Goal: Transaction & Acquisition: Purchase product/service

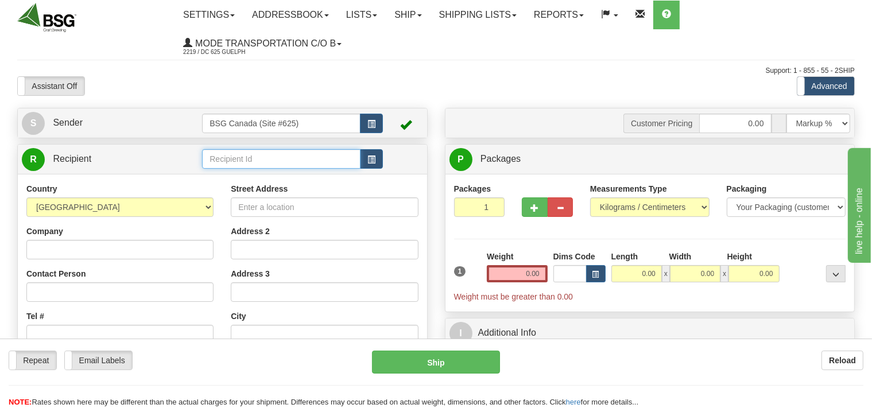
click at [239, 158] on input "text" at bounding box center [281, 159] width 158 height 20
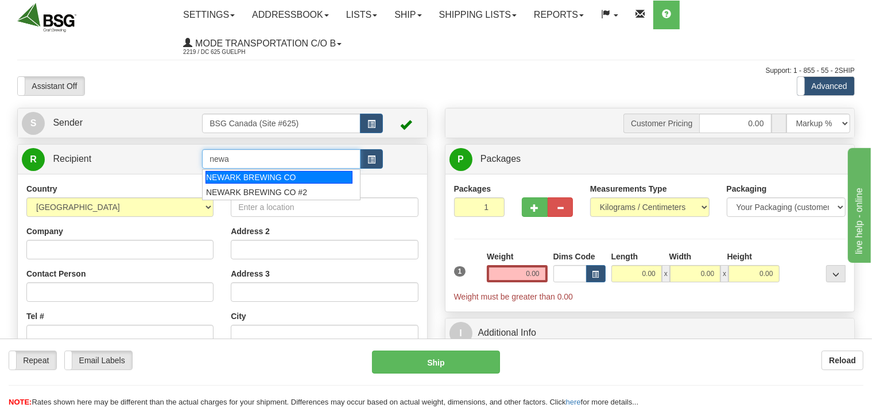
click at [261, 174] on div "NEWARK BREWING CO" at bounding box center [278, 177] width 147 height 13
type input "NEWARK BREWING CO"
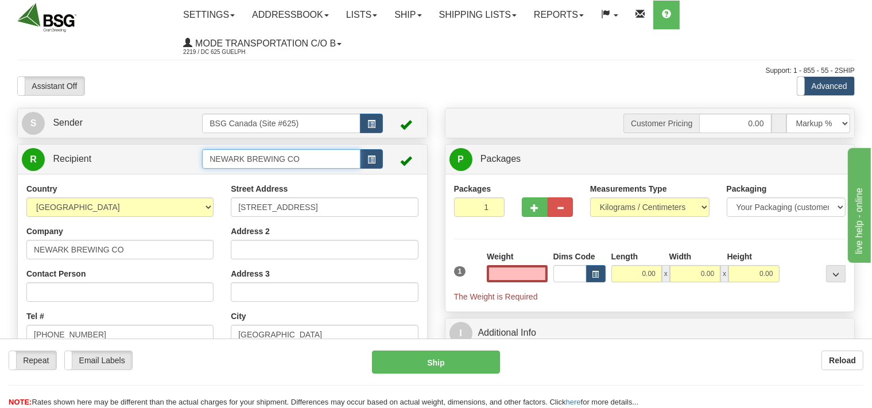
type input "0.00"
drag, startPoint x: 314, startPoint y: 158, endPoint x: 162, endPoint y: 157, distance: 152.6
click at [202, 157] on input "NEWARK BREWING CO" at bounding box center [281, 159] width 158 height 20
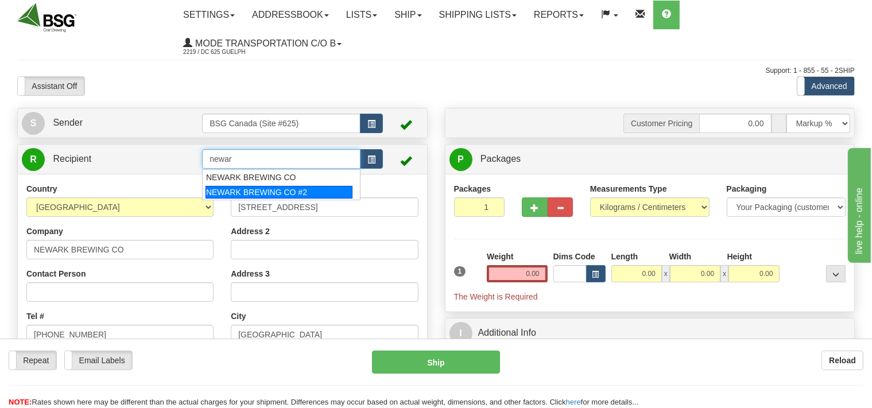
click at [220, 192] on div "NEWARK BREWING CO #2" at bounding box center [278, 192] width 147 height 13
type input "NEWARK BREWING CO #2"
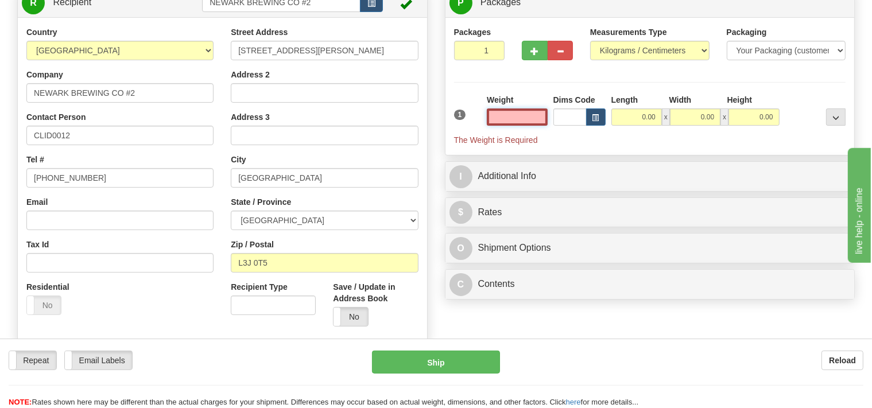
scroll to position [181, 0]
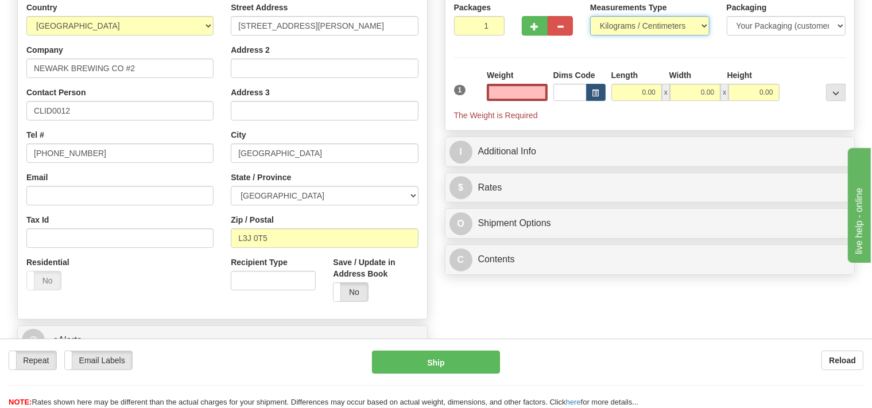
type input "0.00"
click at [590, 16] on select "Pounds / Inches Kilograms / Centimeters" at bounding box center [649, 26] width 119 height 20
select select "0"
click option "Pounds / Inches" at bounding box center [0, 0] width 0 height 0
click at [510, 95] on input "0.00" at bounding box center [517, 92] width 60 height 17
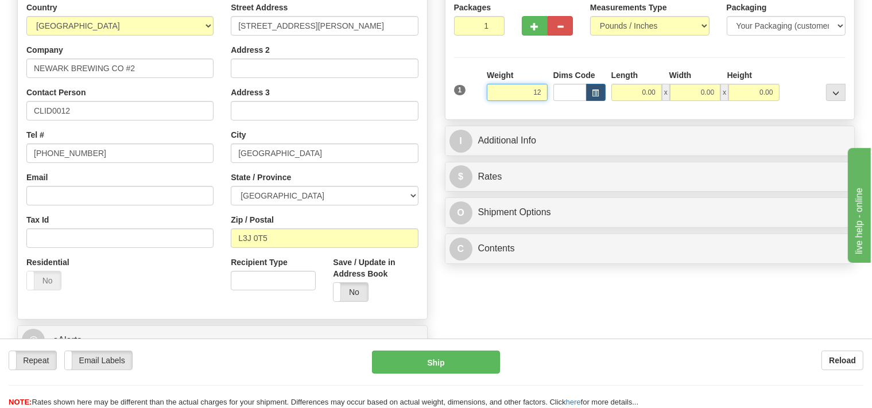
drag, startPoint x: 531, startPoint y: 92, endPoint x: 542, endPoint y: 91, distance: 10.4
click at [542, 91] on input "12" at bounding box center [517, 92] width 60 height 17
type input "32.00"
click at [625, 90] on input "0.00" at bounding box center [636, 92] width 50 height 17
type input "12.00"
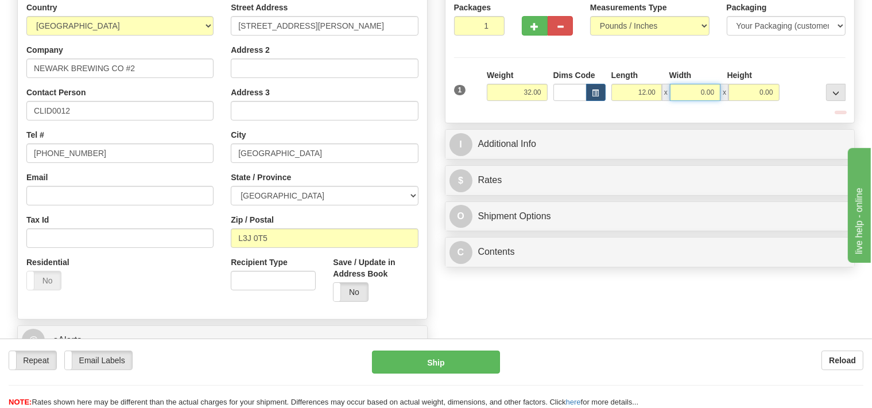
click at [683, 92] on input "0.00" at bounding box center [695, 92] width 50 height 17
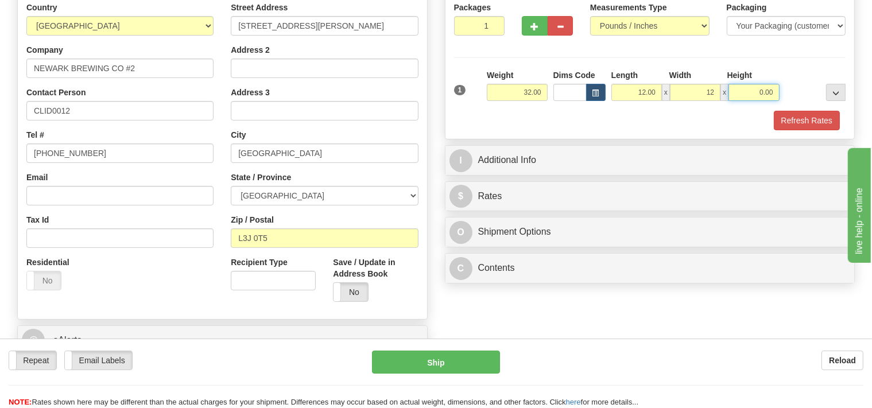
type input "12.00"
click at [749, 91] on input "0.00" at bounding box center [753, 92] width 50 height 17
type input "48"
type input "2"
click at [493, 24] on input "2" at bounding box center [479, 26] width 51 height 20
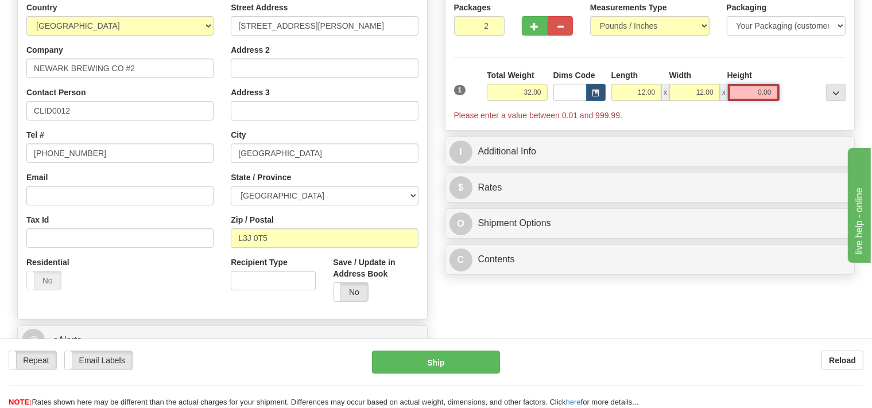
click at [749, 95] on input "0.00" at bounding box center [754, 92] width 52 height 17
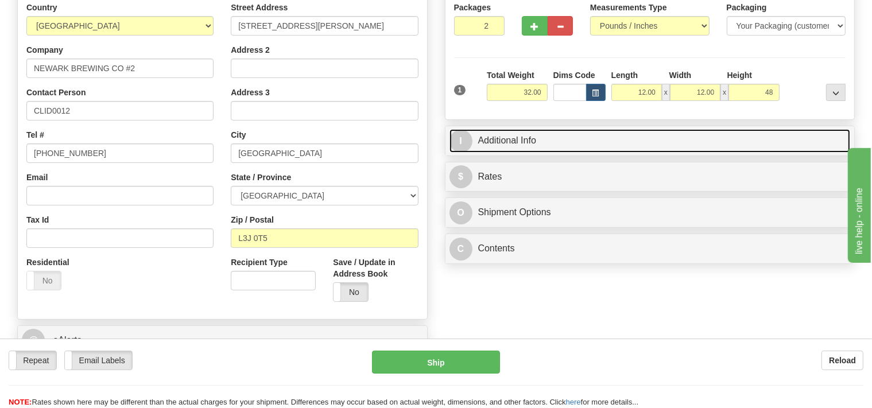
type input "48.00"
click at [560, 139] on div "I Additional Info" at bounding box center [649, 141] width 409 height 29
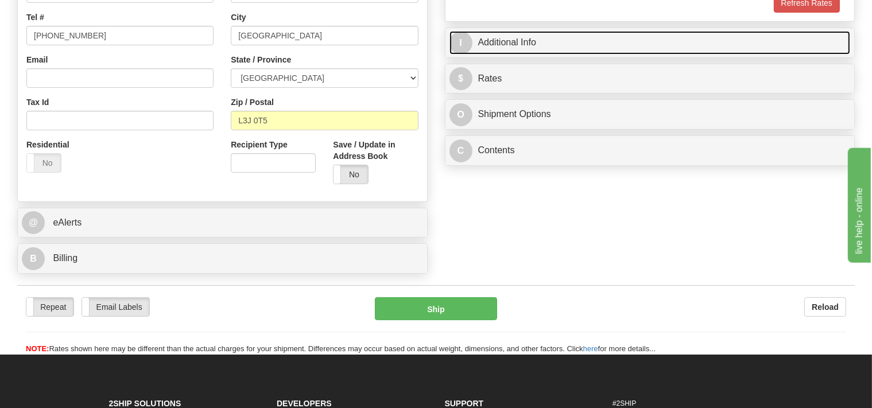
scroll to position [303, 0]
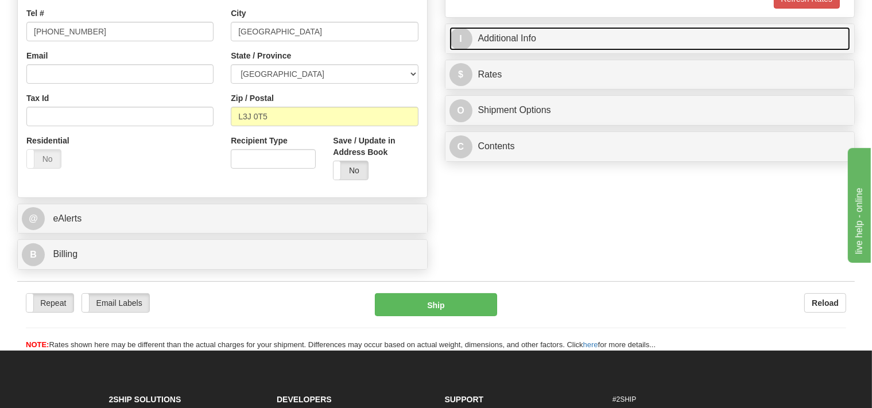
click at [512, 42] on link "I Additional Info" at bounding box center [649, 39] width 401 height 24
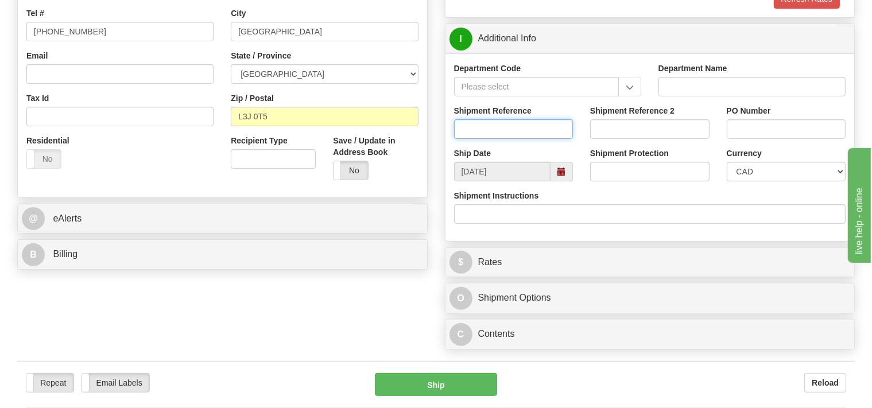
click at [492, 137] on input "Shipment Reference" at bounding box center [513, 129] width 119 height 20
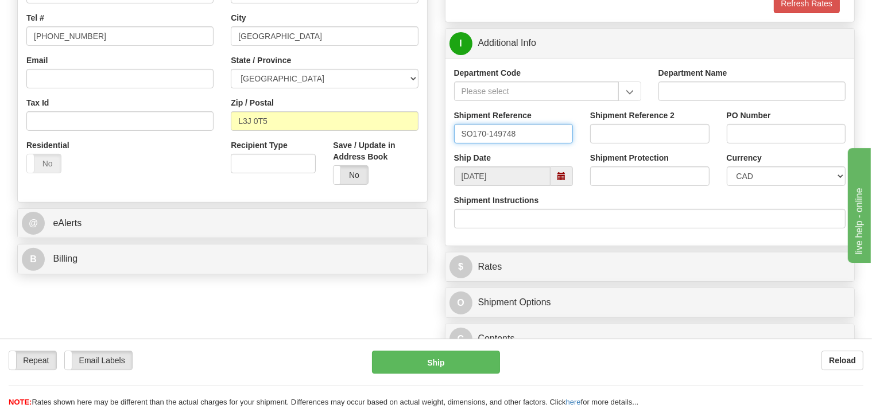
scroll to position [121, 0]
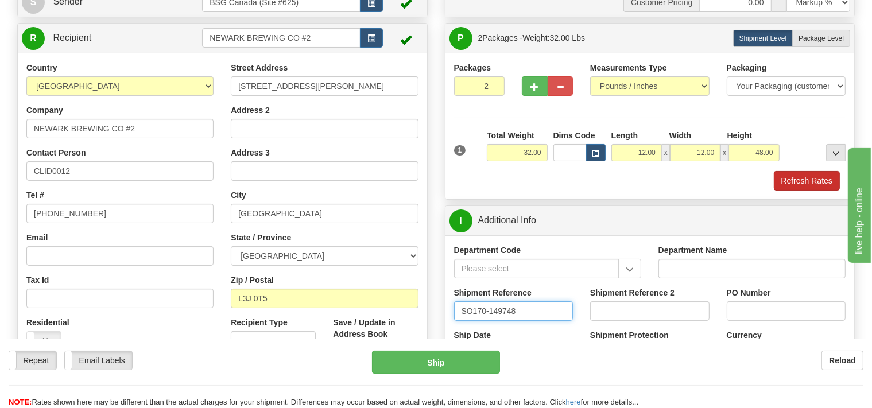
type input "SO170-149748"
click at [784, 176] on button "Refresh Rates" at bounding box center [807, 181] width 66 height 20
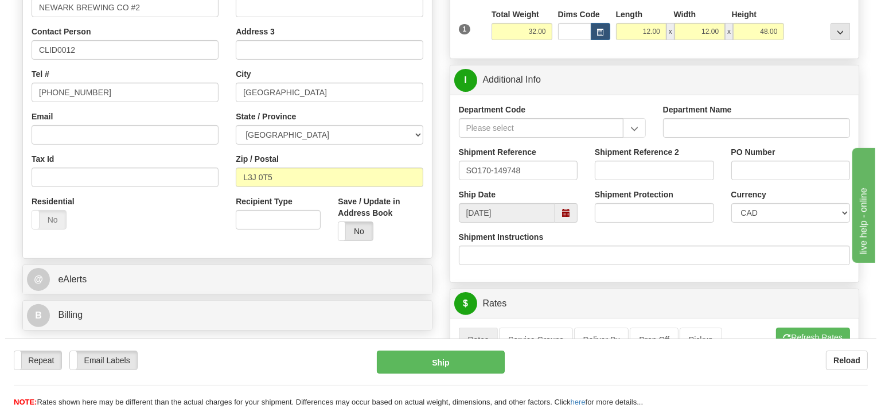
scroll to position [424, 0]
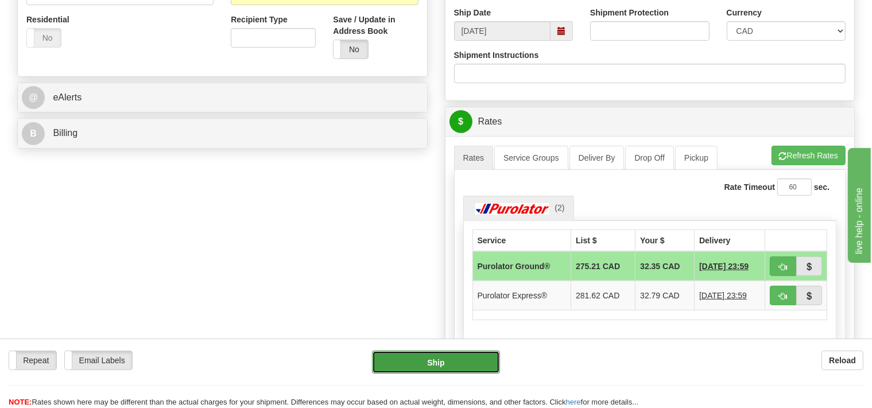
click at [460, 360] on button "Ship" at bounding box center [436, 362] width 128 height 23
type input "260"
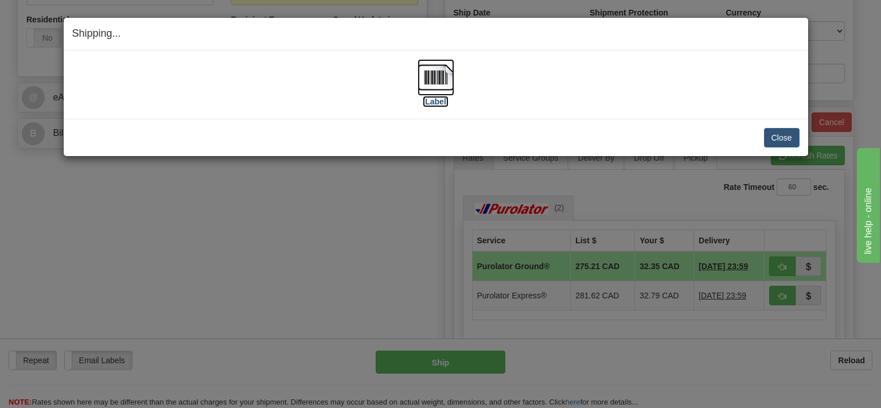
click at [436, 88] on img at bounding box center [436, 77] width 37 height 37
